Goal: Information Seeking & Learning: Learn about a topic

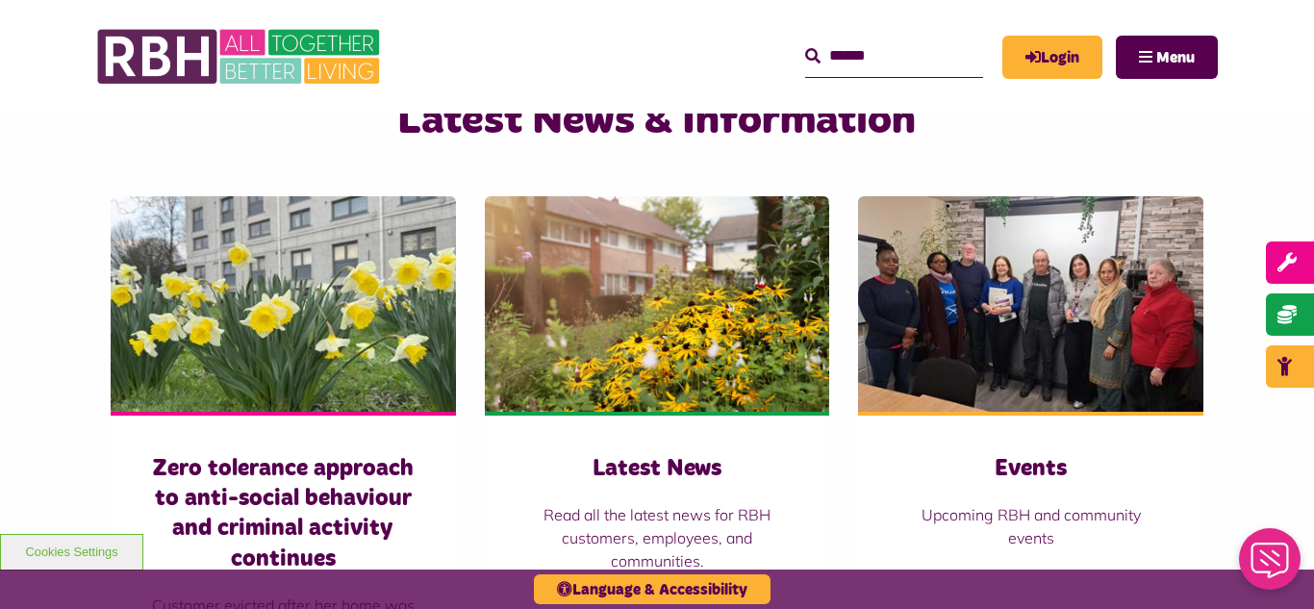
scroll to position [1231, 0]
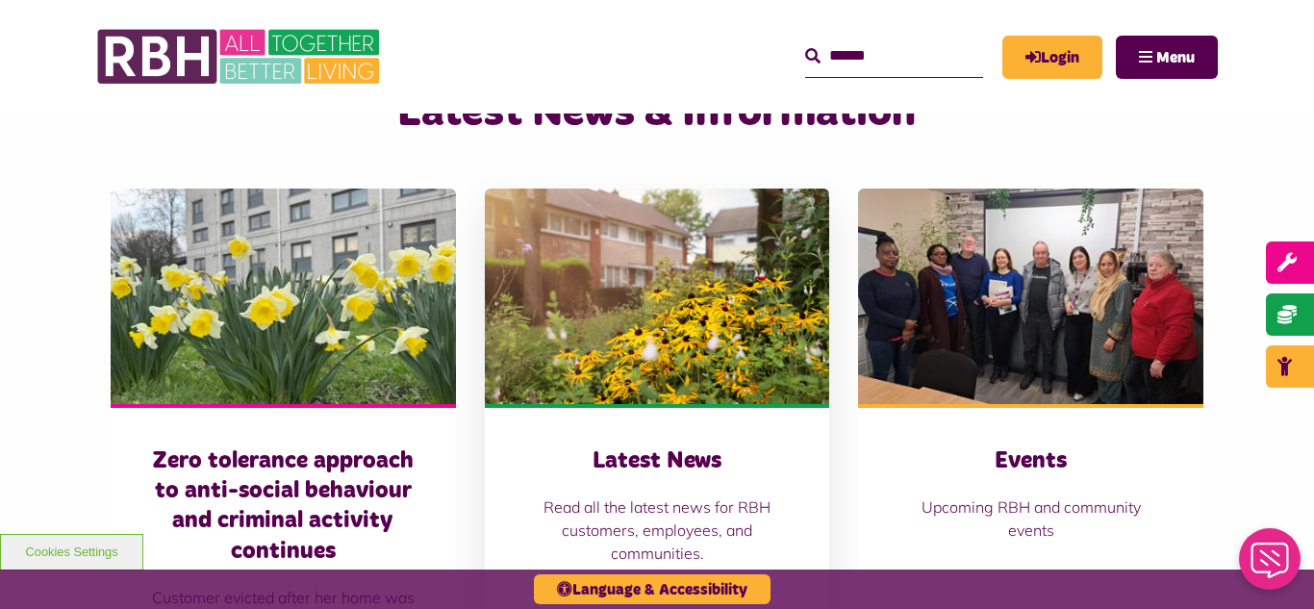
click at [601, 256] on img at bounding box center [657, 296] width 345 height 215
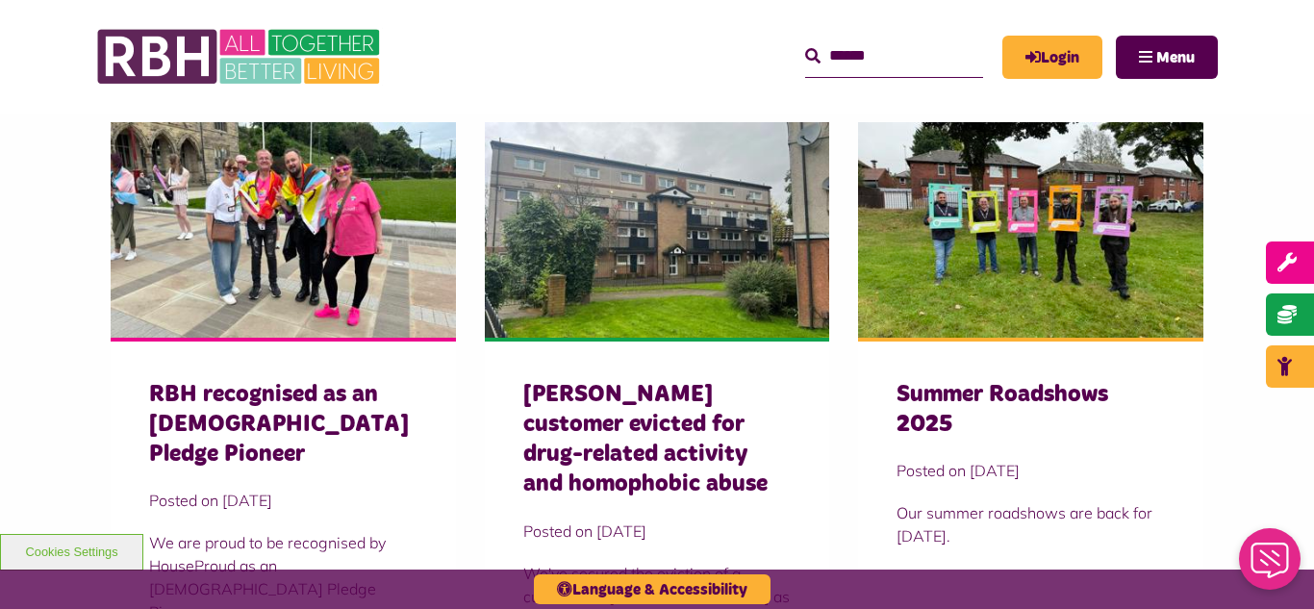
scroll to position [577, 0]
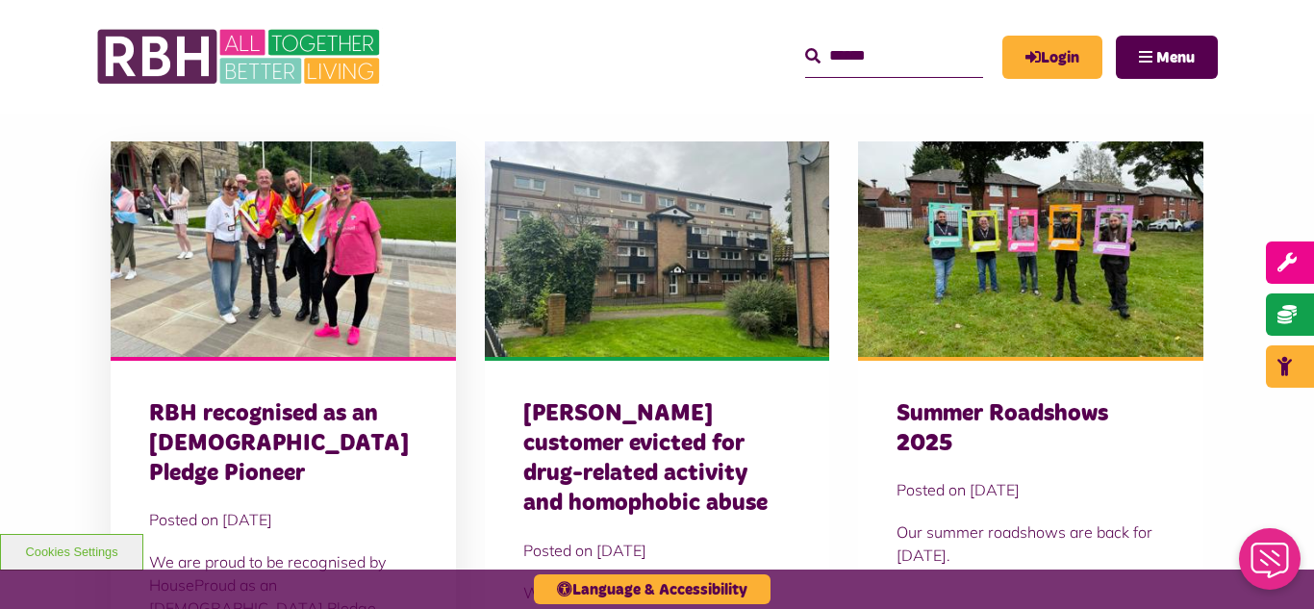
click at [286, 300] on img at bounding box center [283, 248] width 345 height 215
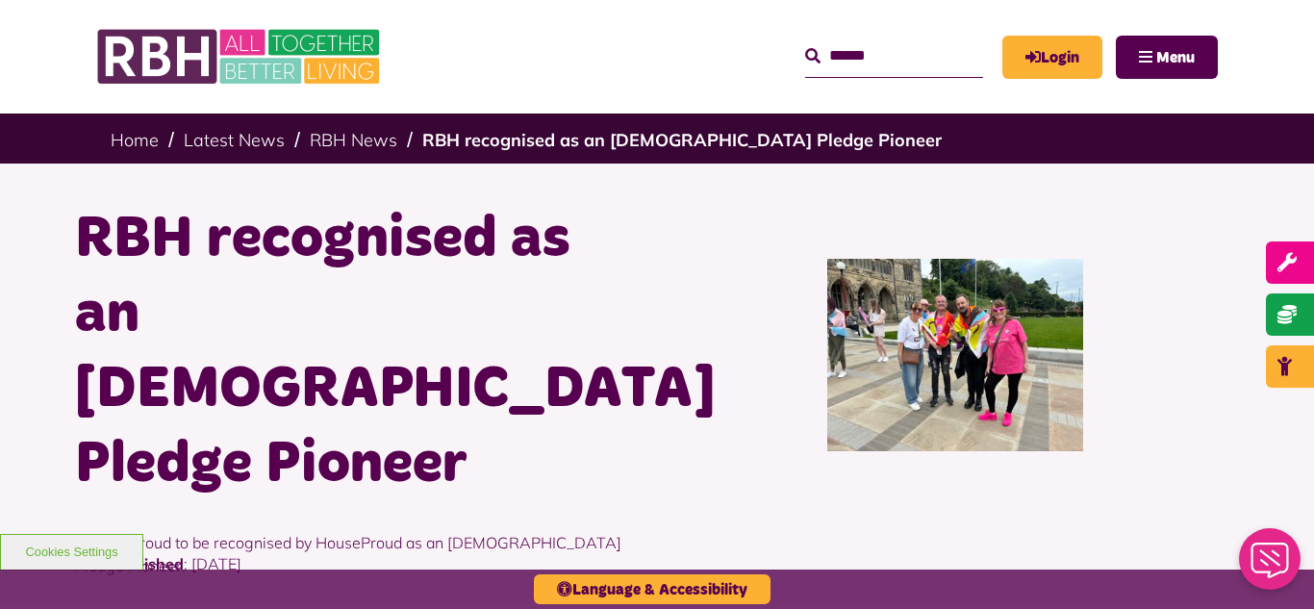
click at [0, 311] on div "RBH recognised as an [DEMOGRAPHIC_DATA] Pledge Pioneer We are proud to be recog…" at bounding box center [657, 358] width 1314 height 389
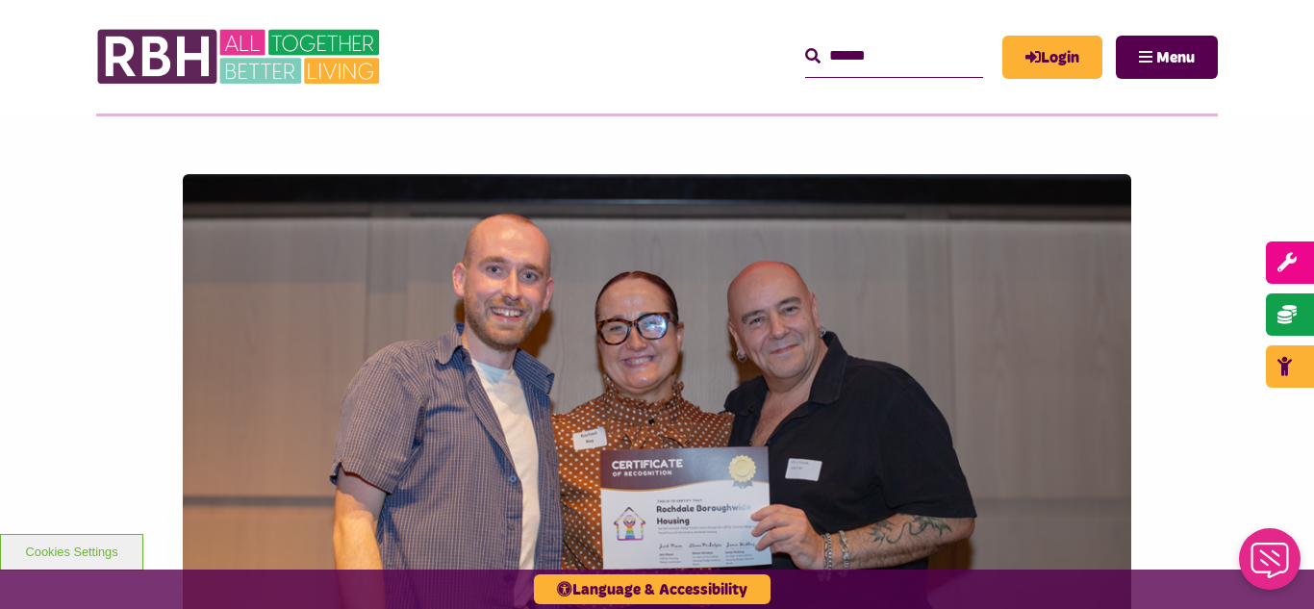
scroll to position [1385, 0]
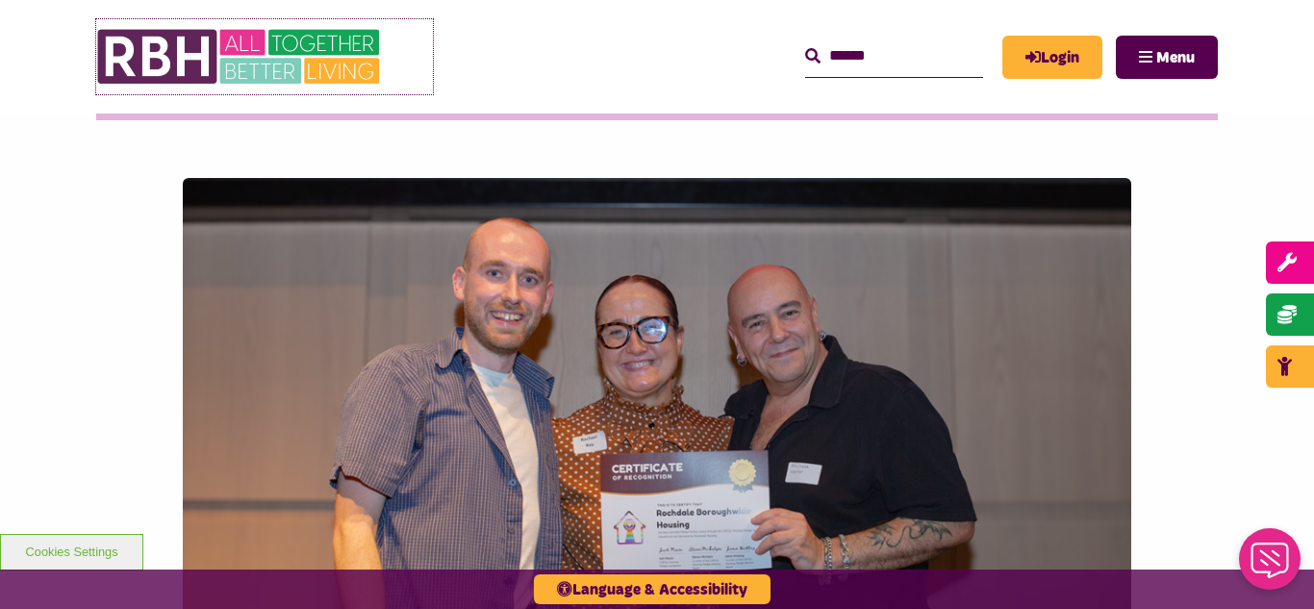
click at [186, 61] on img at bounding box center [240, 56] width 289 height 75
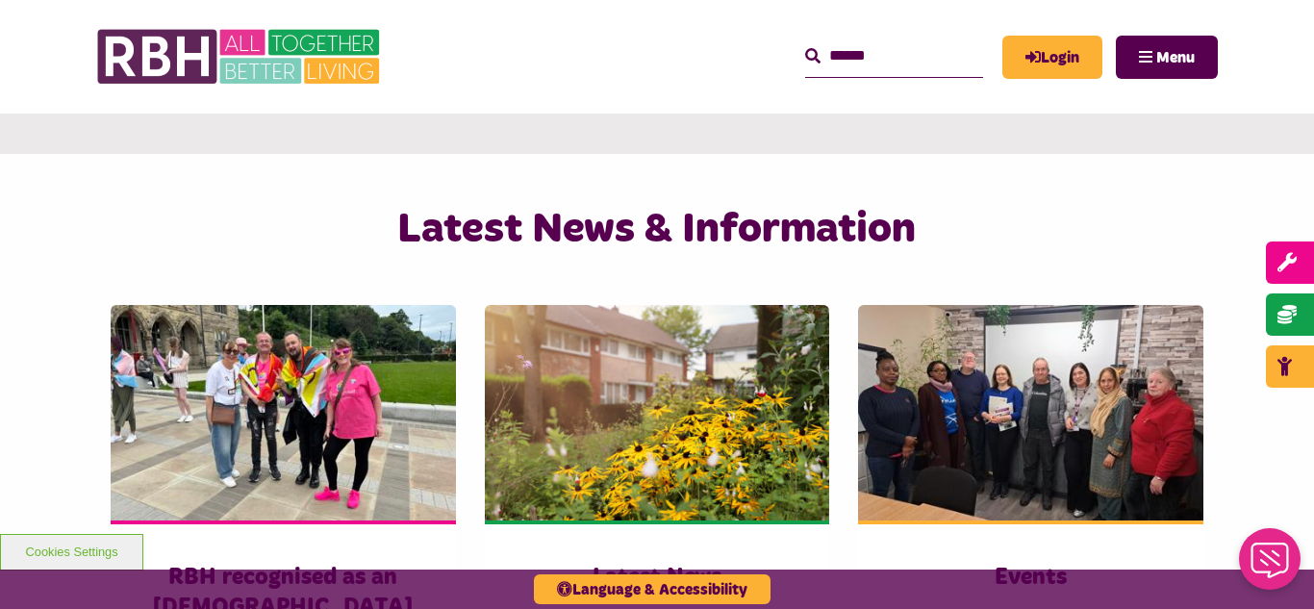
scroll to position [1193, 0]
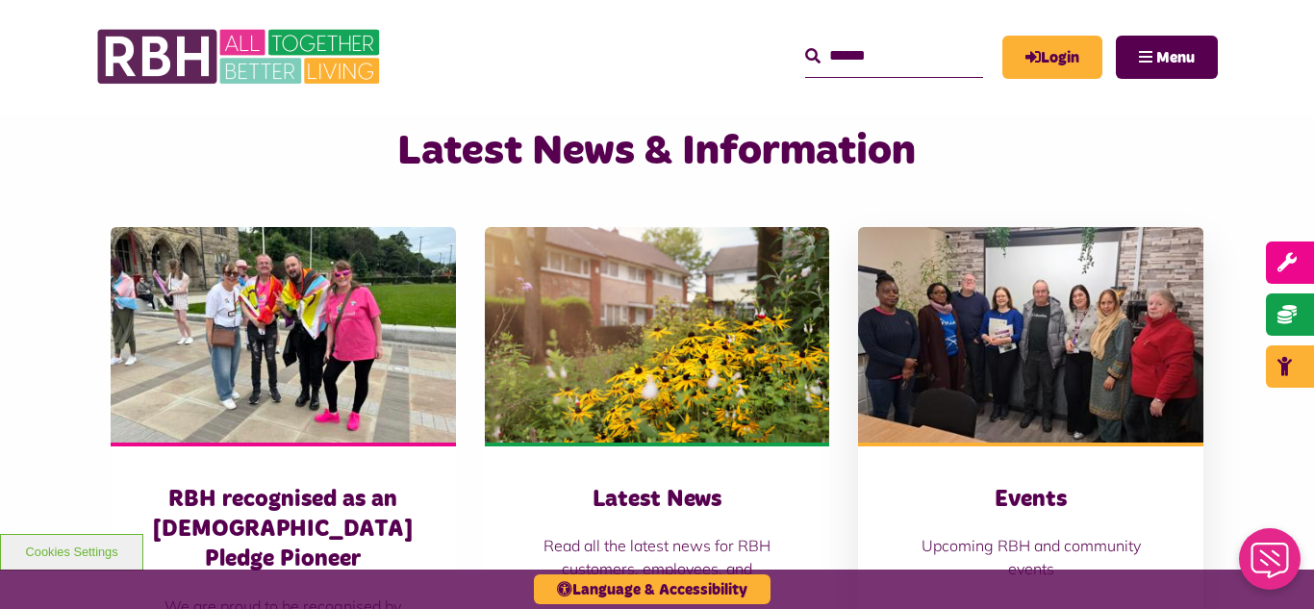
click at [984, 301] on img at bounding box center [1030, 334] width 345 height 215
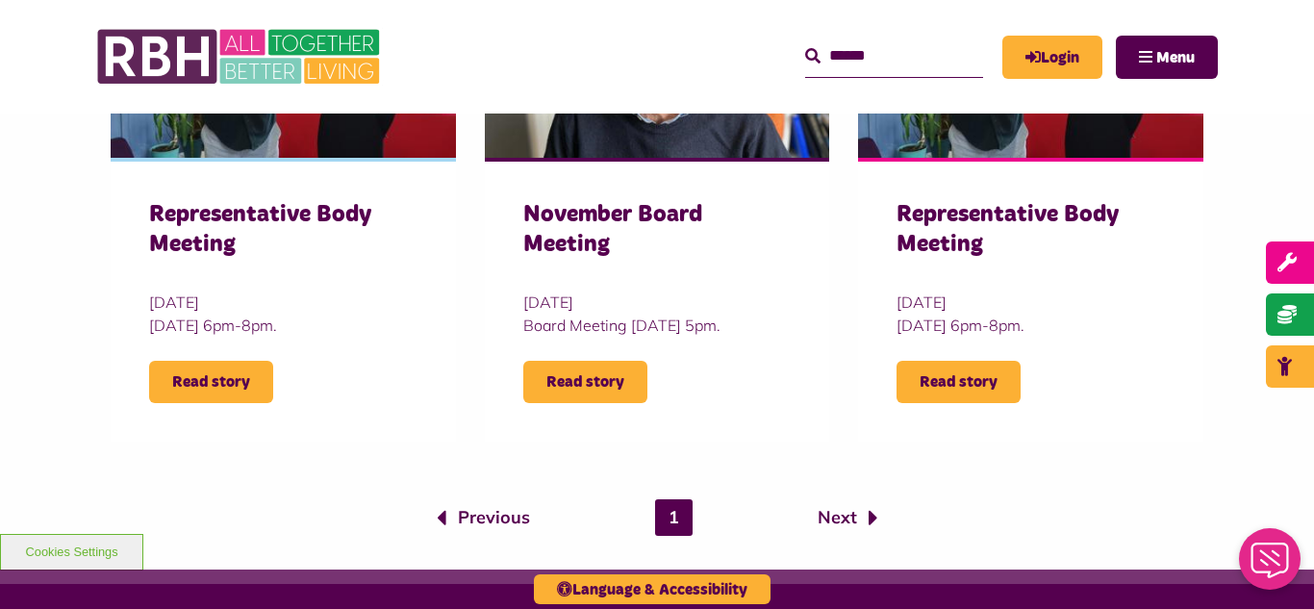
scroll to position [1347, 0]
